Goal: Information Seeking & Learning: Learn about a topic

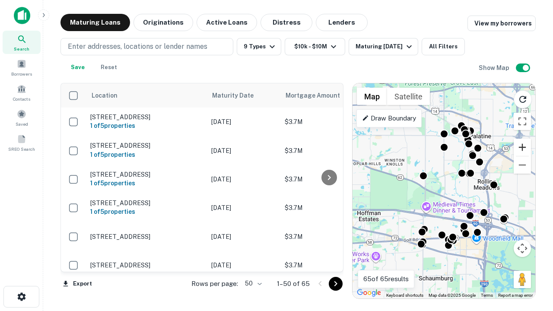
click at [522, 147] on button "Zoom in" at bounding box center [522, 147] width 17 height 17
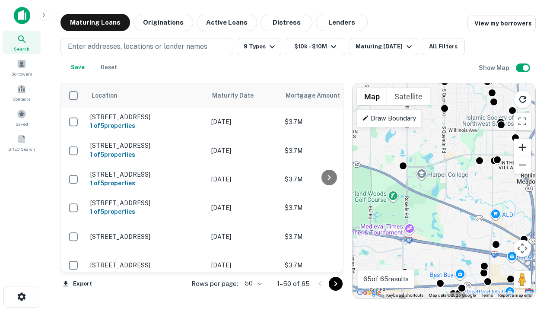
click at [522, 147] on button "Zoom in" at bounding box center [522, 147] width 17 height 17
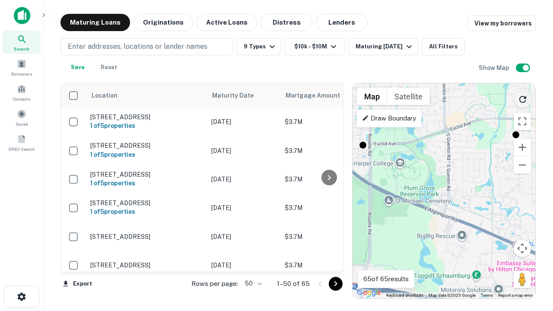
click at [523, 98] on icon "Reload search area" at bounding box center [523, 99] width 10 height 10
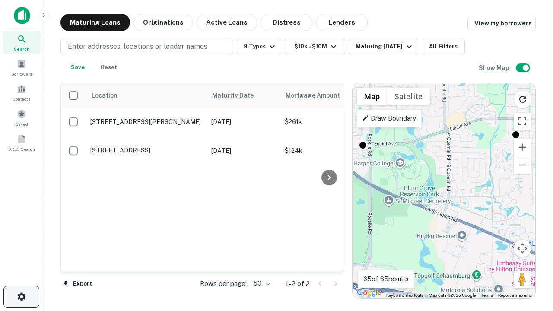
click at [21, 297] on icon "button" at bounding box center [21, 297] width 10 height 10
